Goal: Find specific page/section: Find specific page/section

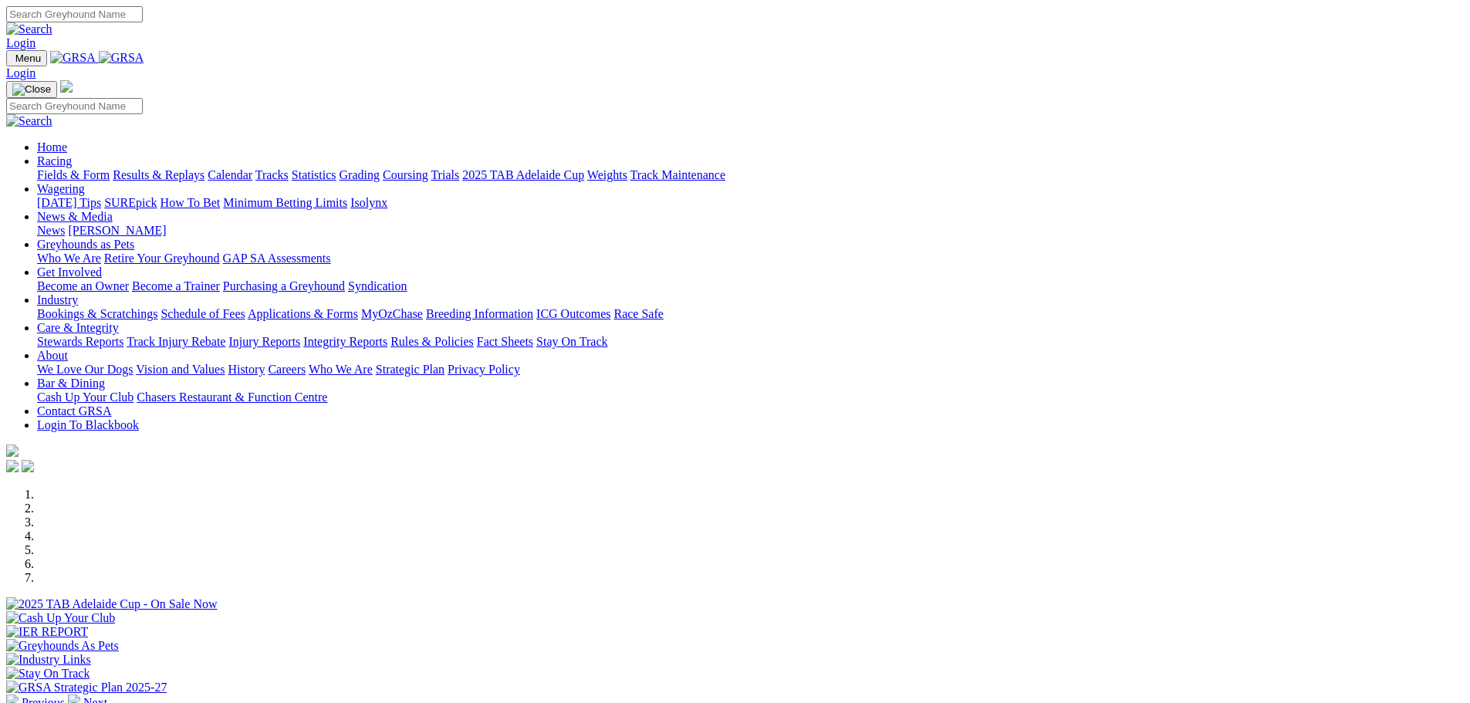
click at [110, 168] on link "Fields & Form" at bounding box center [73, 174] width 73 height 13
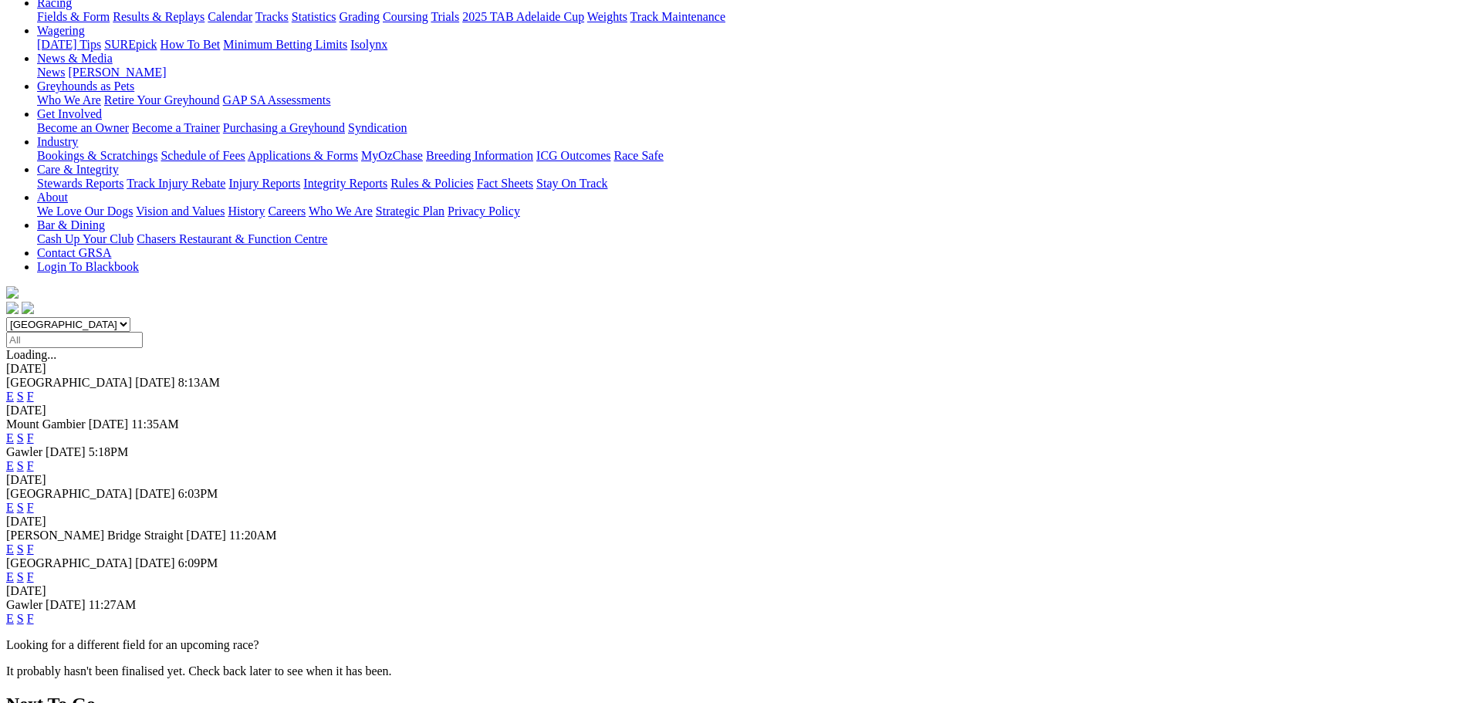
scroll to position [231, 0]
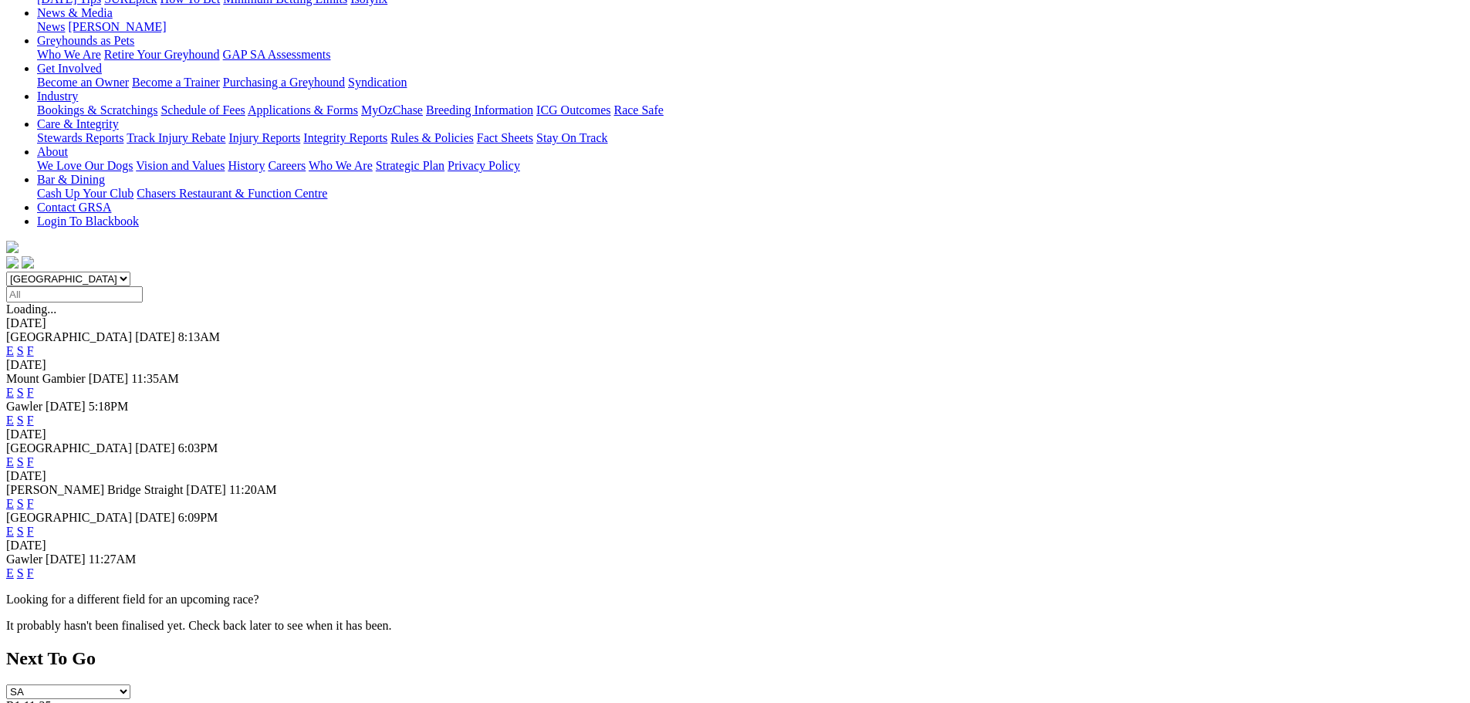
click at [34, 525] on link "F" at bounding box center [30, 531] width 7 height 13
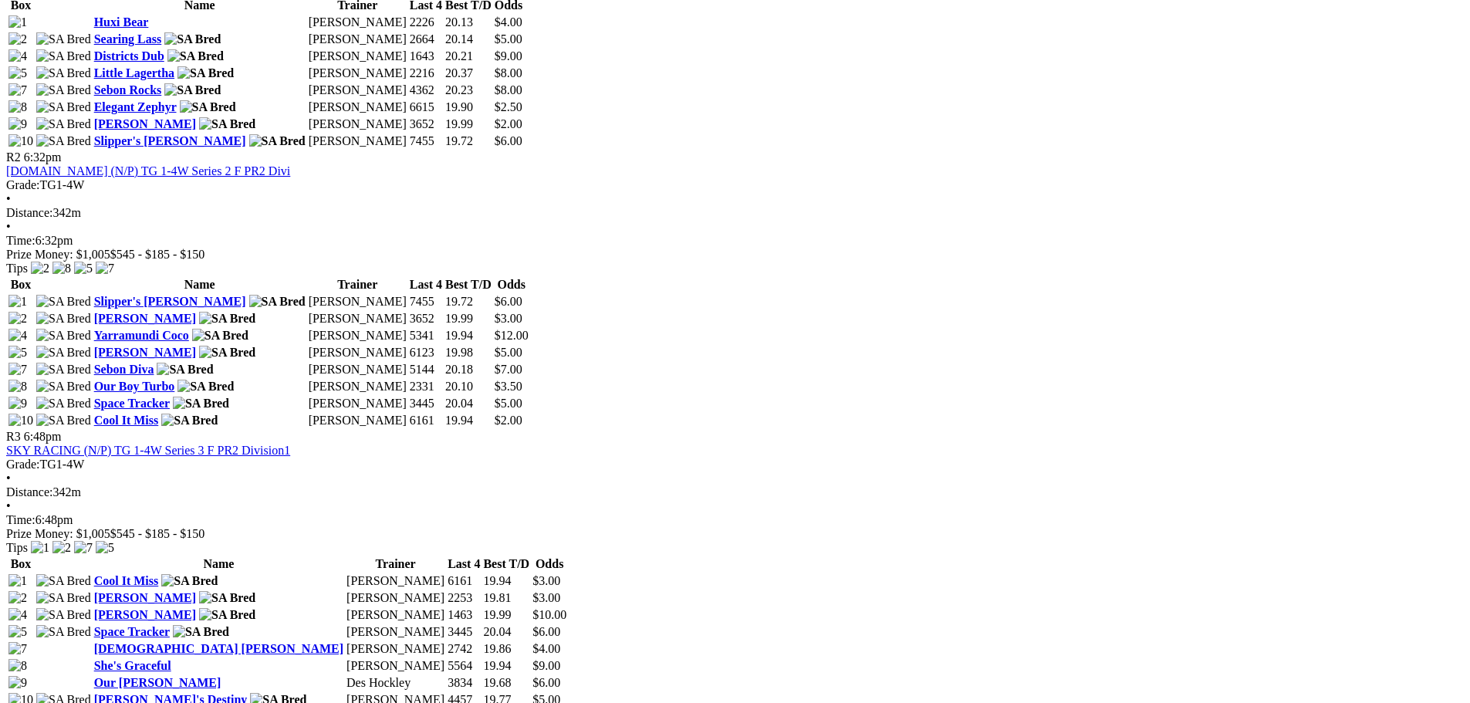
scroll to position [926, 0]
